Goal: Task Accomplishment & Management: Complete application form

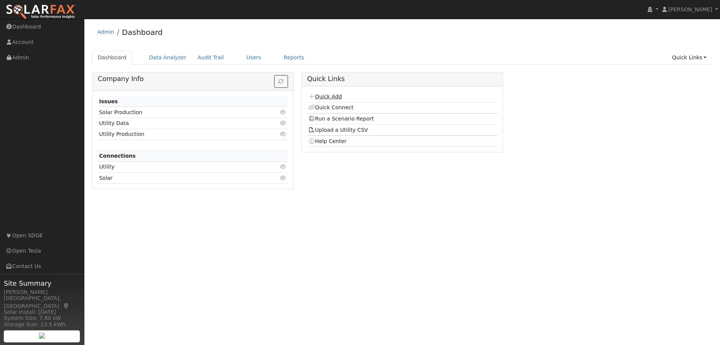
click at [332, 95] on link "Quick Add" at bounding box center [324, 96] width 33 height 6
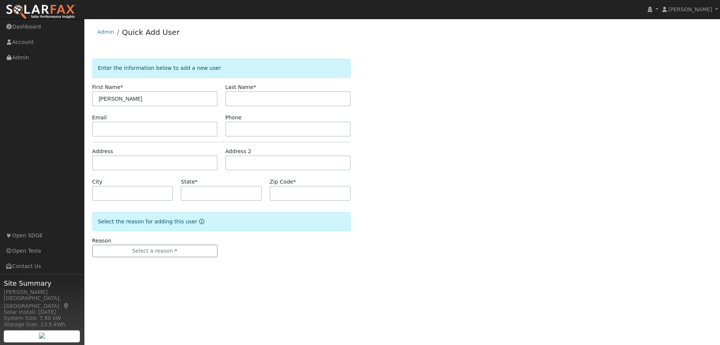
type input "[PERSON_NAME]"
type input "Lazard"
click at [104, 165] on input "text" at bounding box center [154, 162] width 125 height 15
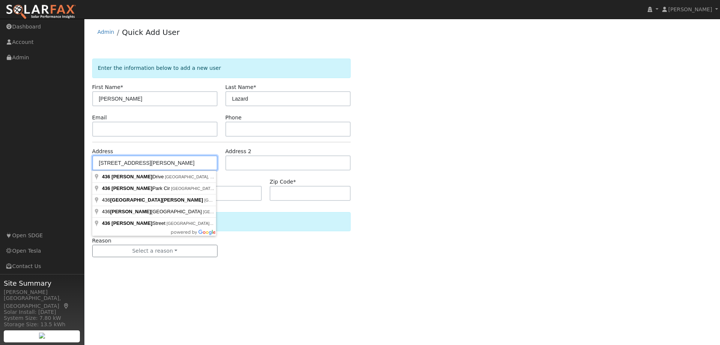
type input "[STREET_ADDRESS][PERSON_NAME]"
type input "El Cajon"
type input "CA"
type input "92020"
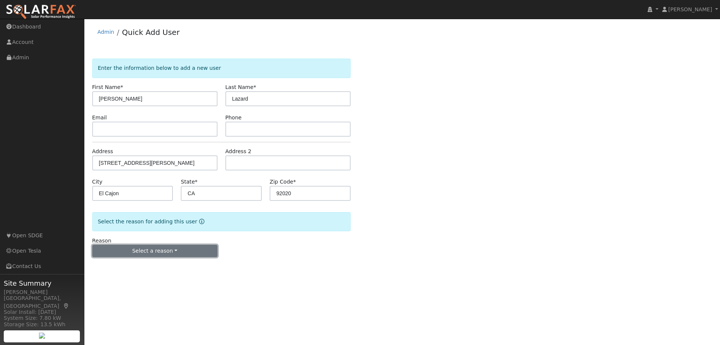
click at [164, 251] on button "Select a reason" at bounding box center [154, 251] width 125 height 13
click at [138, 288] on link "New customer has solar" at bounding box center [134, 287] width 83 height 11
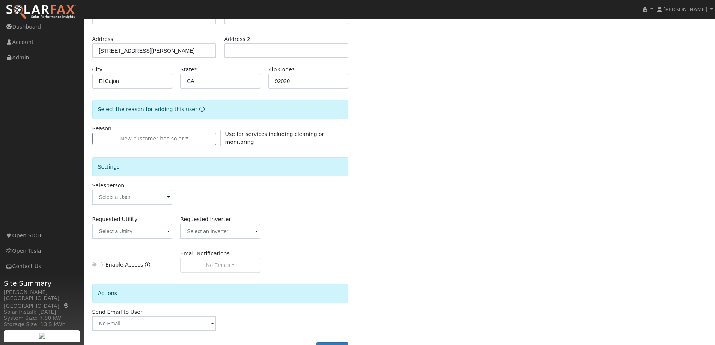
scroll to position [113, 0]
click at [137, 198] on input "text" at bounding box center [132, 196] width 80 height 15
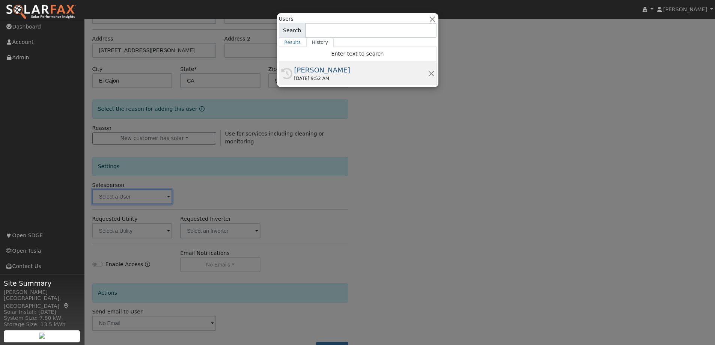
click at [334, 67] on div "[PERSON_NAME]" at bounding box center [361, 70] width 134 height 10
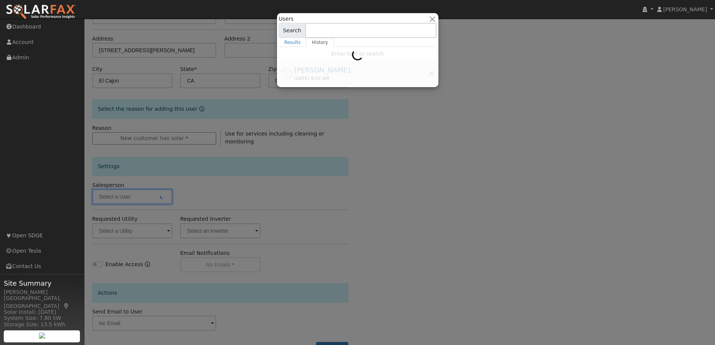
type input "[PERSON_NAME]"
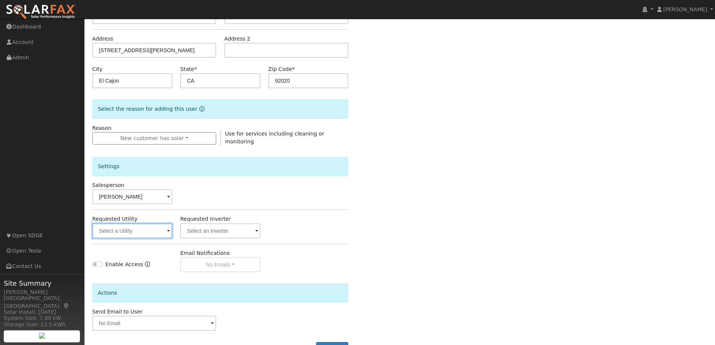
click at [135, 228] on input "text" at bounding box center [132, 230] width 80 height 15
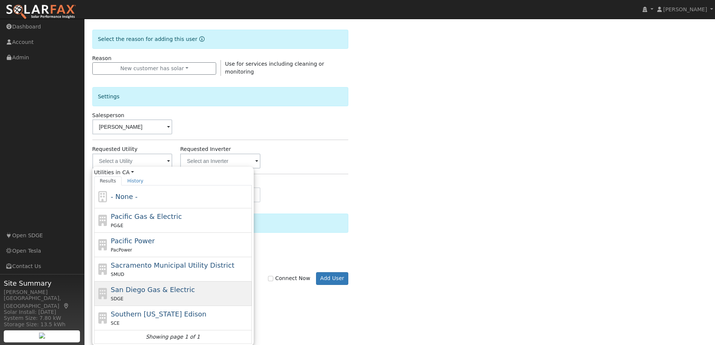
click at [145, 288] on span "San Diego Gas & Electric" at bounding box center [153, 289] width 84 height 8
type input "San Diego Gas & Electric"
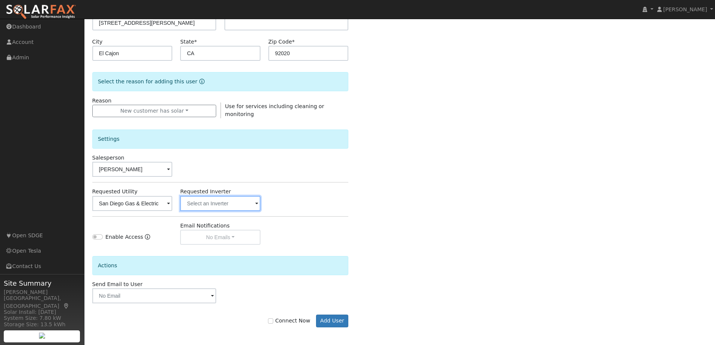
click at [222, 201] on input "text" at bounding box center [220, 203] width 80 height 15
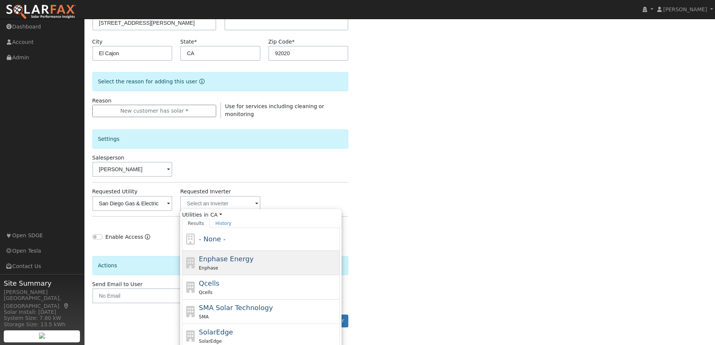
click at [223, 256] on span "Enphase Energy" at bounding box center [226, 259] width 55 height 8
type input "Enphase Energy"
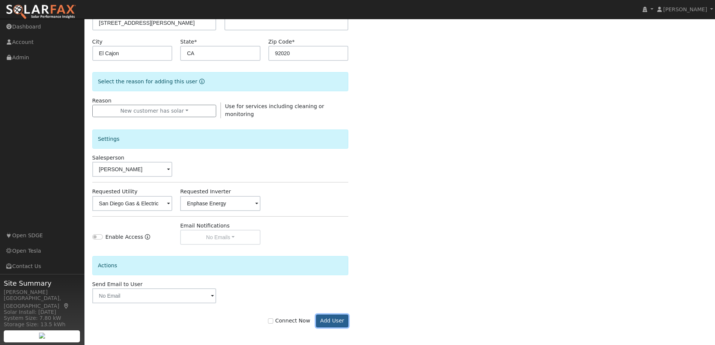
click at [330, 319] on button "Add User" at bounding box center [332, 320] width 33 height 13
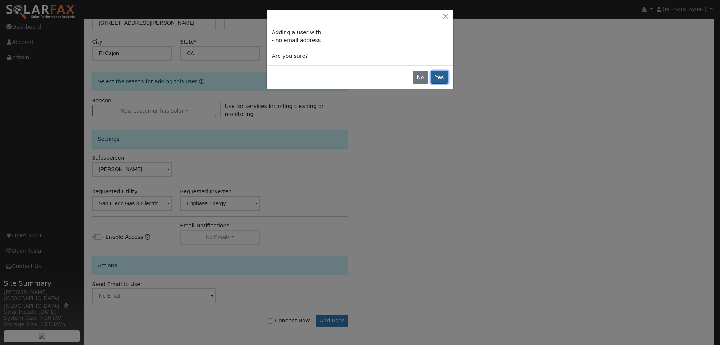
click at [443, 79] on button "Yes" at bounding box center [439, 77] width 17 height 13
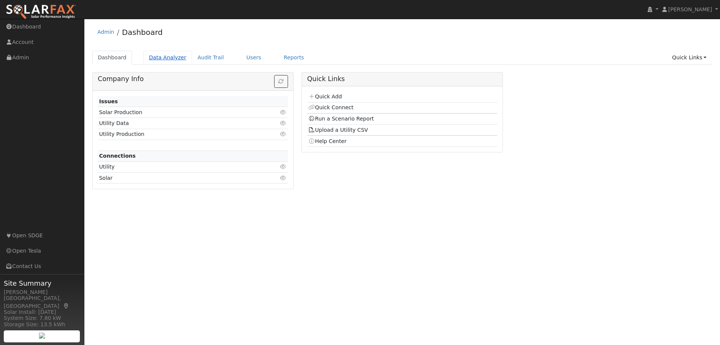
click at [159, 58] on link "Data Analyzer" at bounding box center [167, 58] width 49 height 14
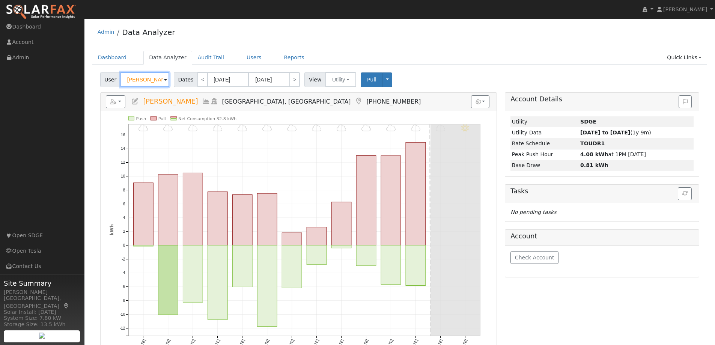
click at [162, 81] on input "Michael Sherlin" at bounding box center [144, 79] width 49 height 15
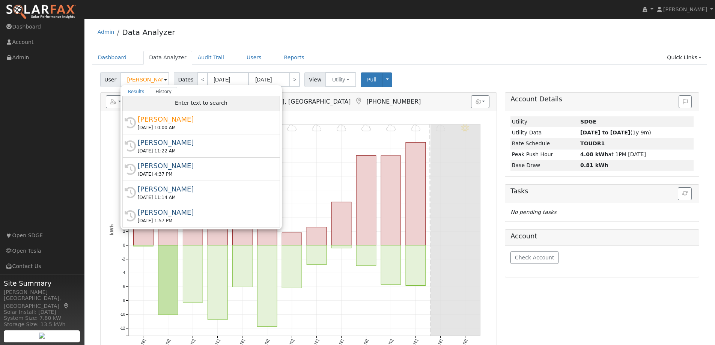
click at [184, 101] on span "Enter text to search" at bounding box center [201, 103] width 53 height 6
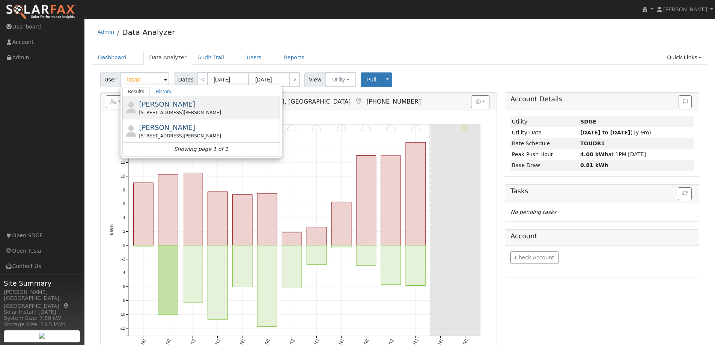
click at [170, 107] on span "Morris Lazard" at bounding box center [167, 104] width 56 height 8
type input "Morris Lazard"
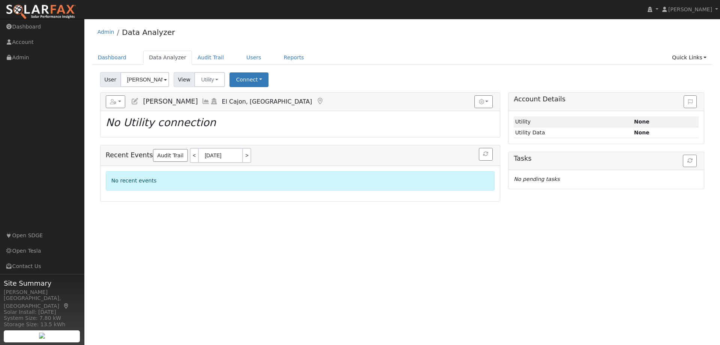
click at [164, 80] on span at bounding box center [165, 80] width 3 height 9
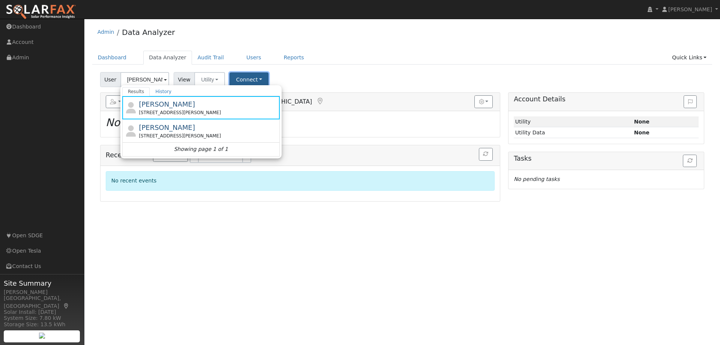
click at [243, 79] on button "Connect" at bounding box center [249, 79] width 39 height 15
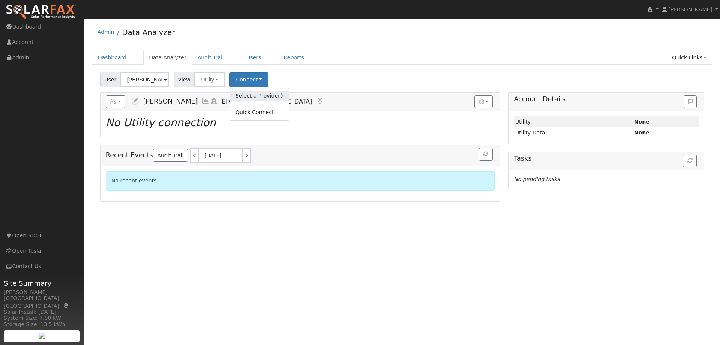
click at [247, 95] on link "Select a Provider" at bounding box center [259, 96] width 59 height 11
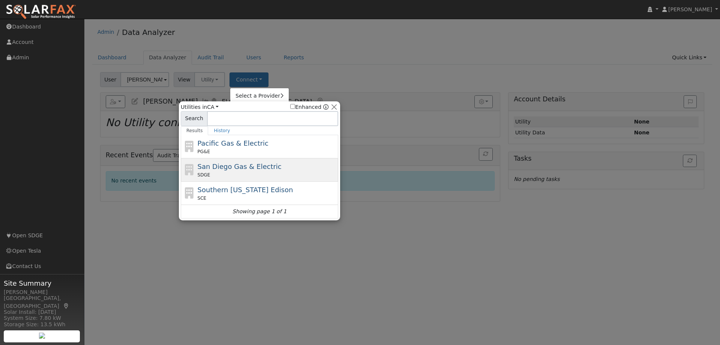
click at [229, 171] on div "San Diego Gas & Electric SDGE" at bounding box center [267, 169] width 139 height 17
